Goal: Information Seeking & Learning: Find specific fact

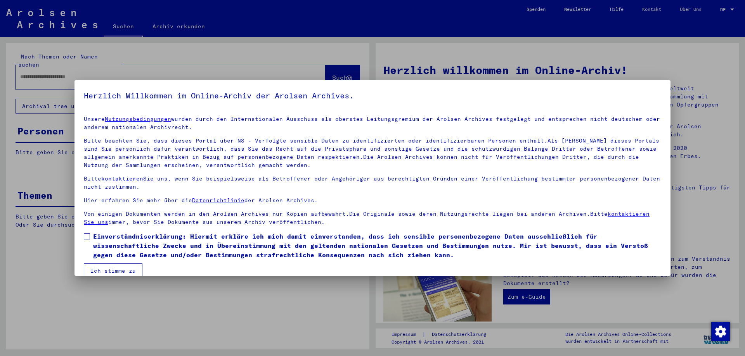
click at [113, 273] on button "Ich stimme zu" at bounding box center [113, 271] width 59 height 15
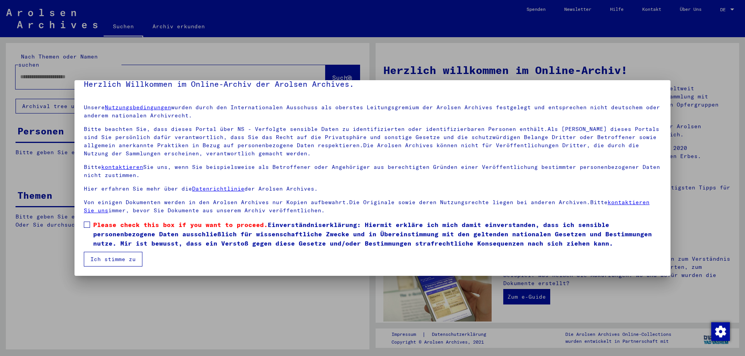
click at [89, 225] on span at bounding box center [87, 225] width 6 height 6
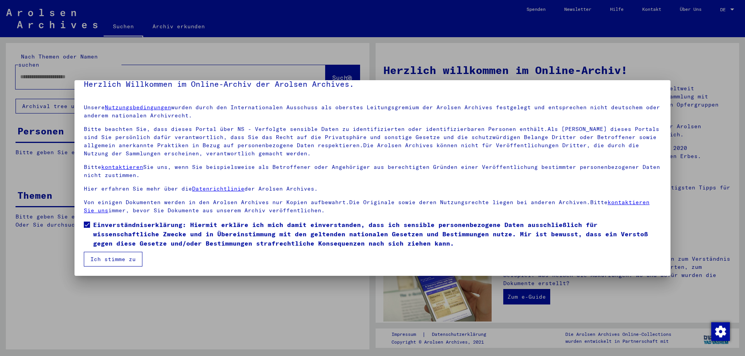
click at [97, 257] on button "Ich stimme zu" at bounding box center [113, 259] width 59 height 15
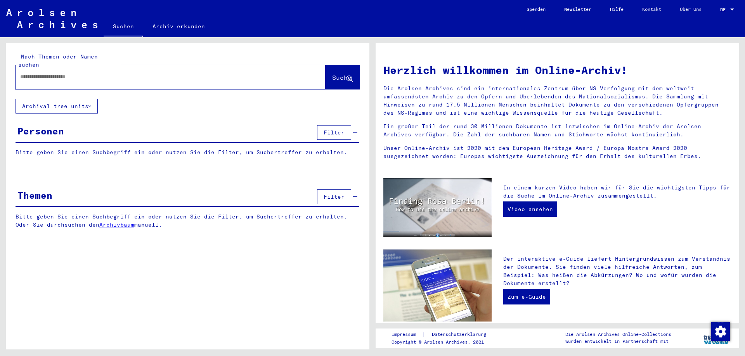
click at [73, 74] on div at bounding box center [159, 76] width 287 height 17
click at [78, 73] on input "text" at bounding box center [161, 77] width 282 height 8
type input "**********"
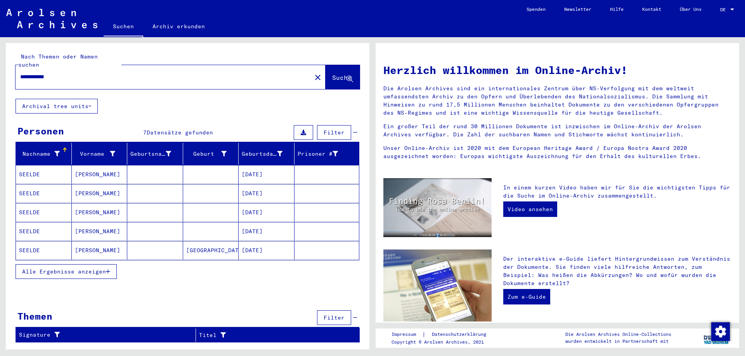
click at [42, 165] on mat-cell "SEELDE" at bounding box center [44, 174] width 56 height 19
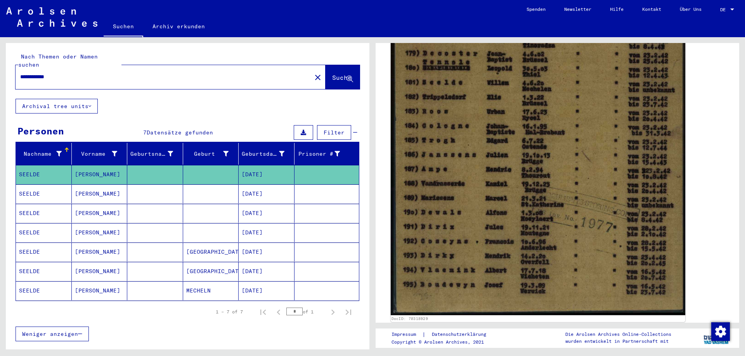
scroll to position [233, 0]
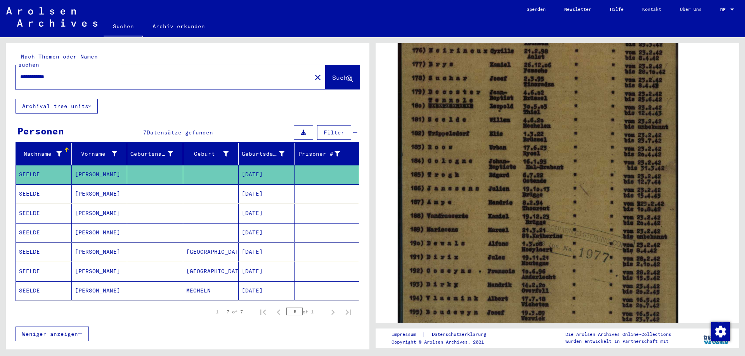
click at [45, 186] on mat-cell "SEELDE" at bounding box center [44, 194] width 56 height 19
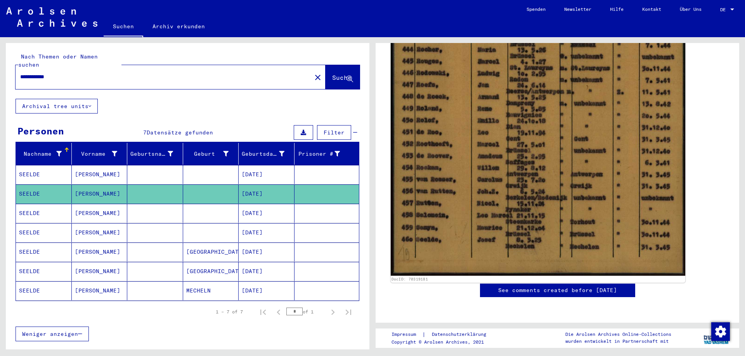
scroll to position [349, 0]
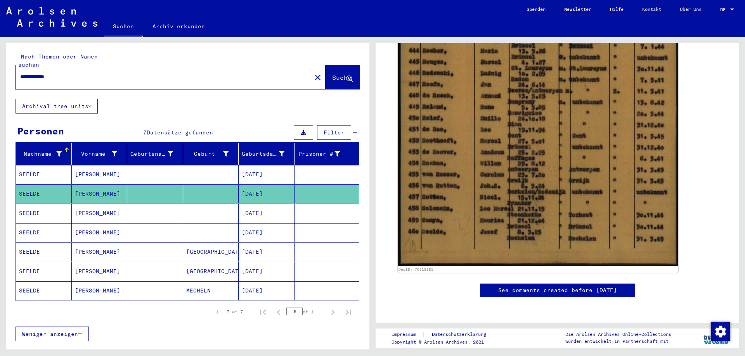
click at [115, 204] on mat-cell "[PERSON_NAME]" at bounding box center [100, 213] width 56 height 19
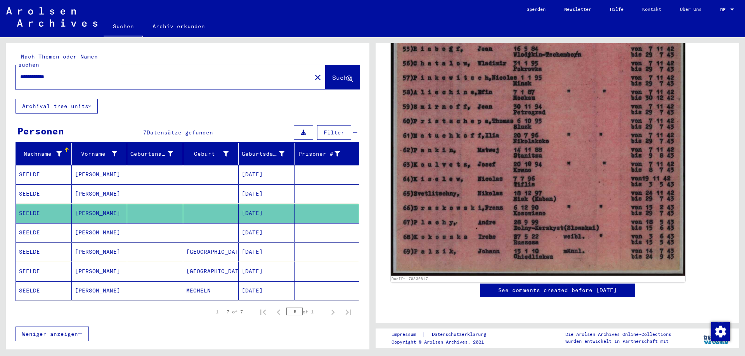
scroll to position [116, 0]
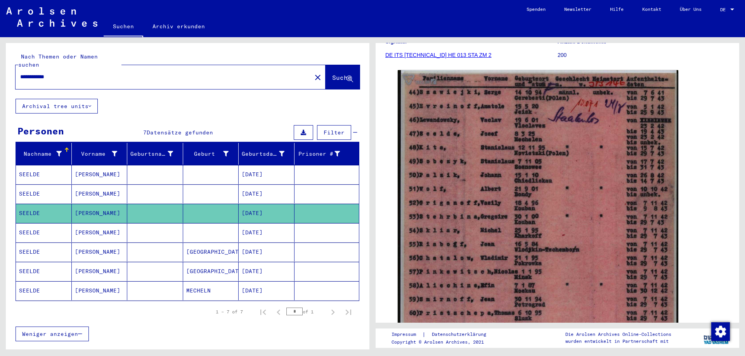
click at [81, 223] on mat-cell "[PERSON_NAME]" at bounding box center [100, 232] width 56 height 19
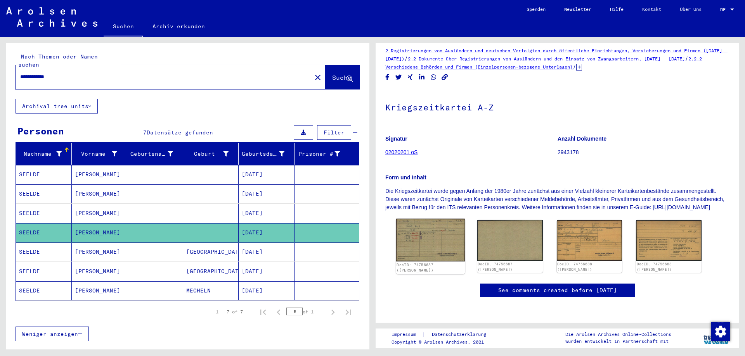
scroll to position [78, 0]
drag, startPoint x: 438, startPoint y: 170, endPoint x: 414, endPoint y: 171, distance: 23.7
click at [414, 219] on img at bounding box center [430, 240] width 69 height 43
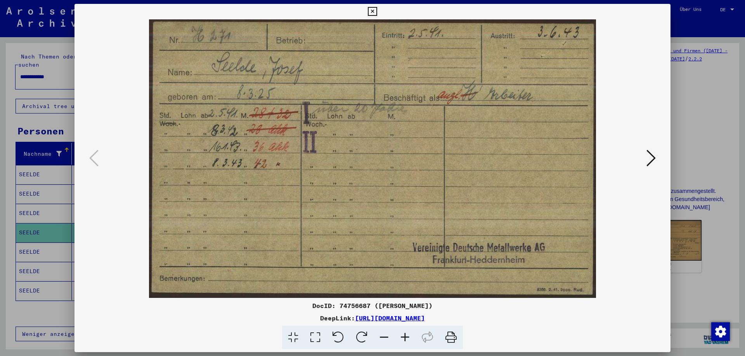
click at [651, 163] on icon at bounding box center [650, 158] width 9 height 19
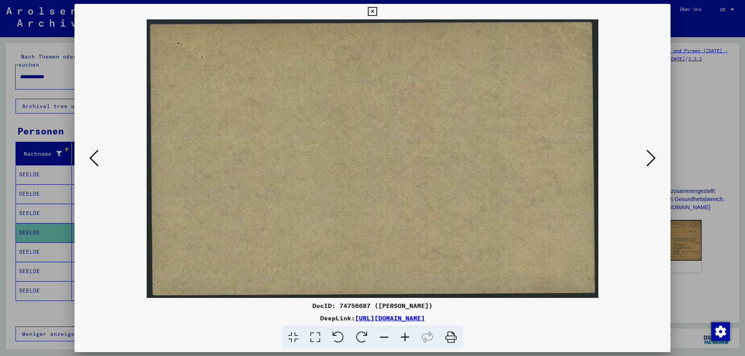
drag, startPoint x: 332, startPoint y: 146, endPoint x: 657, endPoint y: 155, distance: 325.2
click at [657, 155] on button at bounding box center [651, 159] width 14 height 22
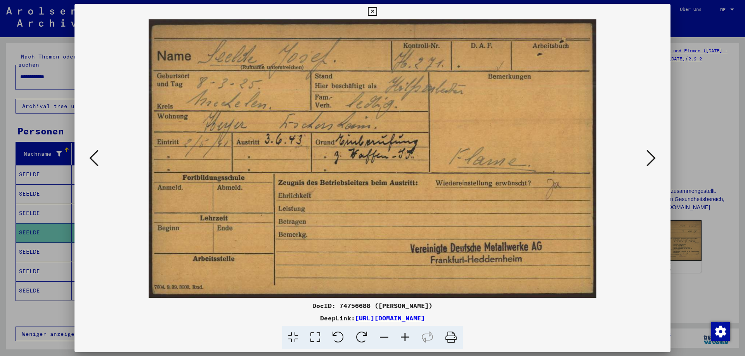
drag, startPoint x: 645, startPoint y: 165, endPoint x: 652, endPoint y: 161, distance: 8.7
click at [652, 161] on icon at bounding box center [650, 158] width 9 height 19
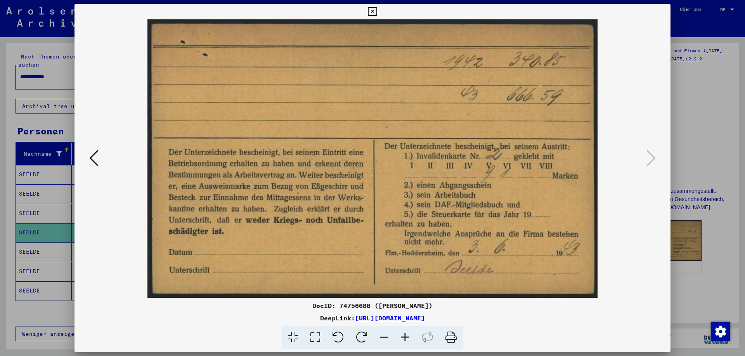
click at [727, 185] on div at bounding box center [372, 178] width 745 height 356
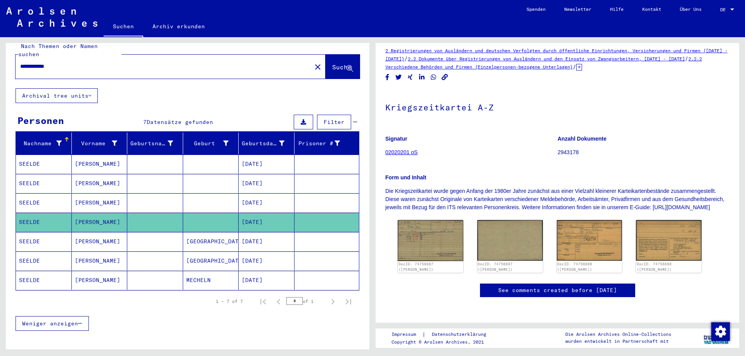
scroll to position [39, 0]
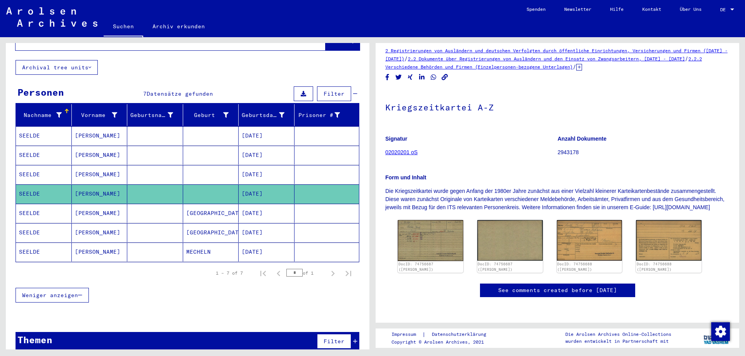
click at [92, 207] on mat-cell "[PERSON_NAME]" at bounding box center [100, 213] width 56 height 19
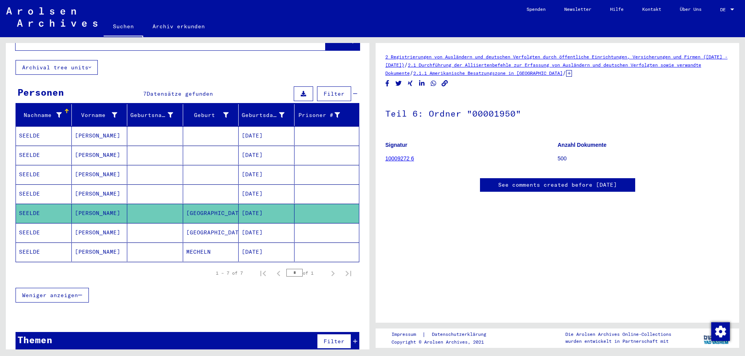
scroll to position [78, 0]
click at [192, 223] on mat-cell "[GEOGRAPHIC_DATA]" at bounding box center [211, 232] width 56 height 19
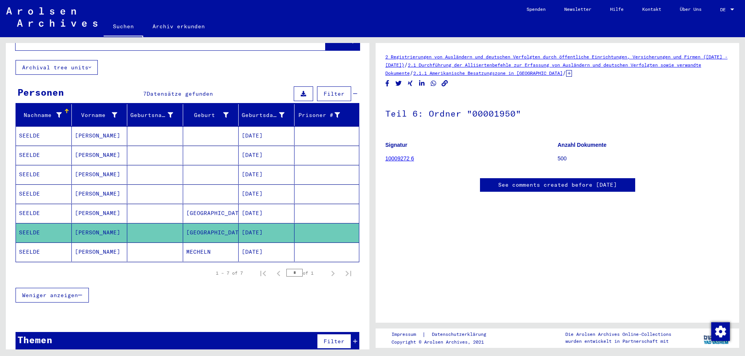
scroll to position [116, 0]
click at [89, 244] on mat-cell "[PERSON_NAME]" at bounding box center [100, 252] width 56 height 19
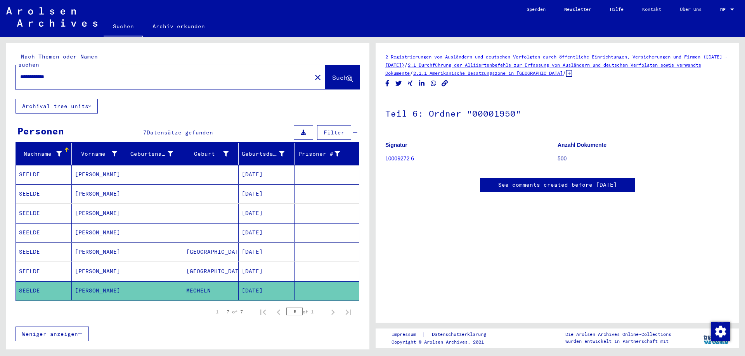
click at [183, 92] on div "**********" at bounding box center [187, 220] width 363 height 354
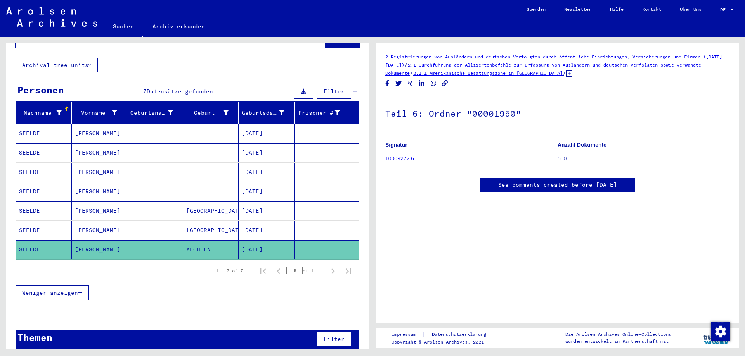
scroll to position [42, 0]
